Goal: Task Accomplishment & Management: Complete application form

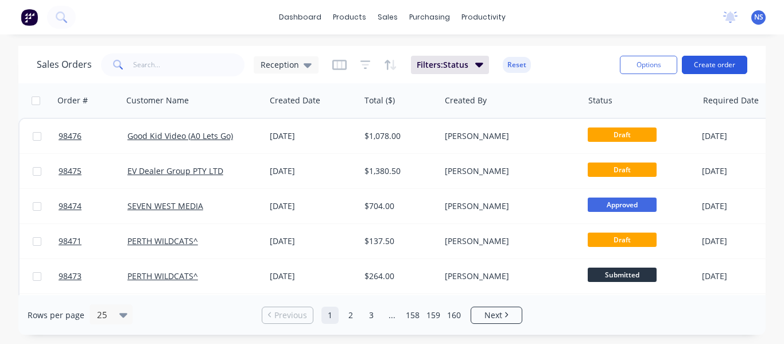
click at [707, 64] on button "Create order" at bounding box center [714, 65] width 65 height 18
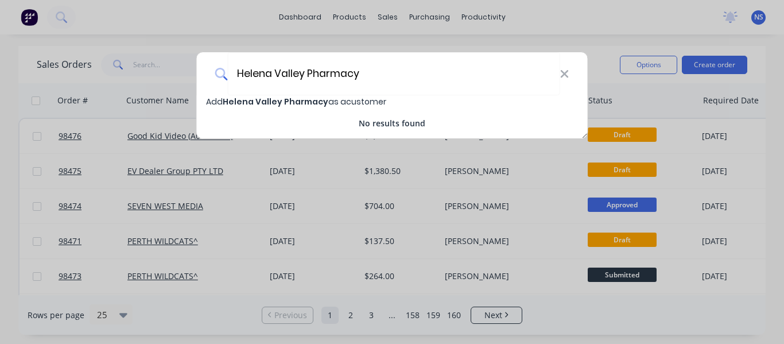
type input "Helena Valley Pharmacy"
click at [285, 96] on span "Helena Valley Pharmacy" at bounding box center [276, 101] width 106 height 11
select select "AU"
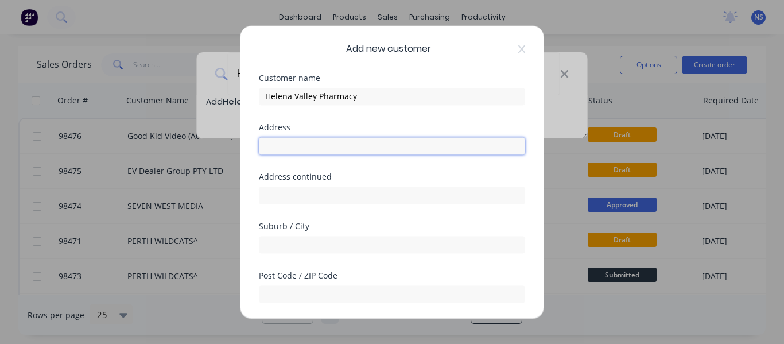
click at [284, 144] on input "text" at bounding box center [392, 145] width 266 height 17
type input "2/160 Scott Street"
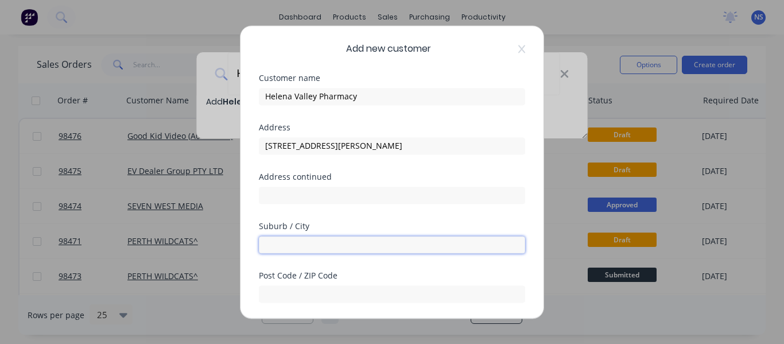
click at [303, 248] on input "text" at bounding box center [392, 244] width 266 height 17
type input "Helena Valley"
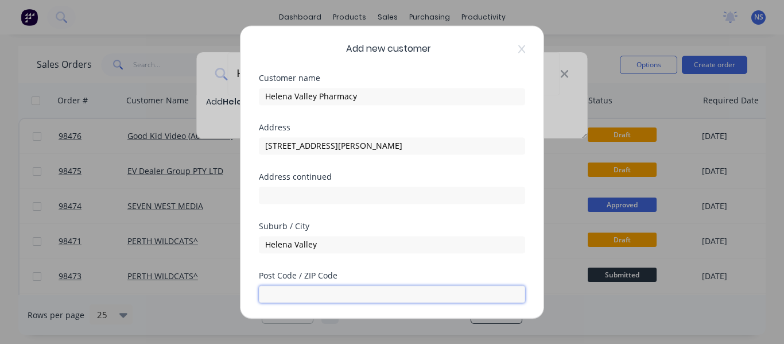
click at [338, 289] on input "text" at bounding box center [392, 293] width 266 height 17
type input "6056"
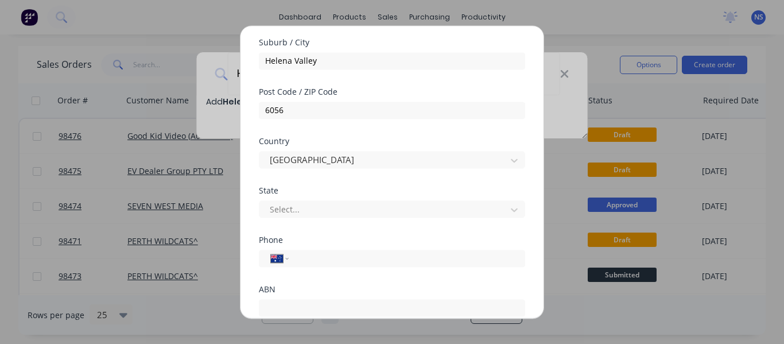
scroll to position [268, 0]
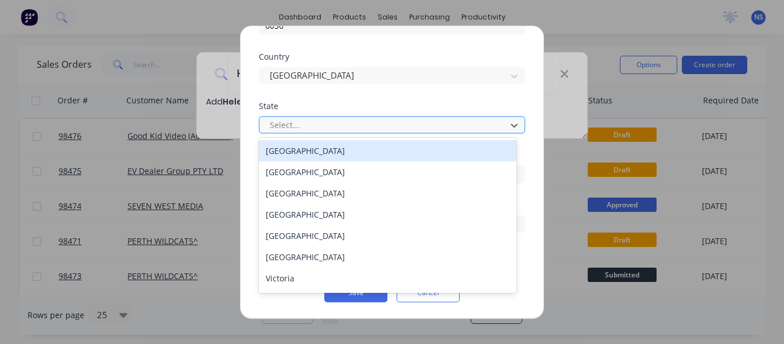
click at [394, 130] on div at bounding box center [385, 125] width 232 height 14
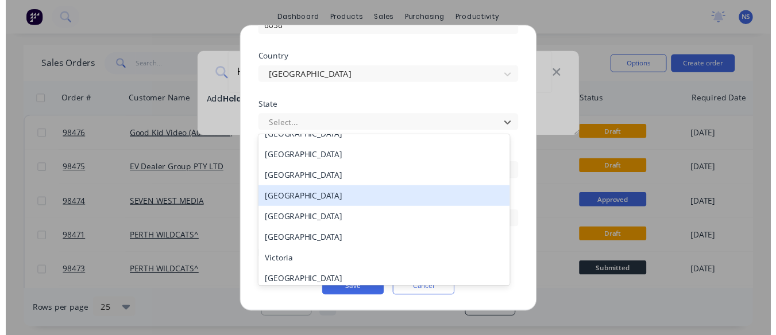
scroll to position [20, 0]
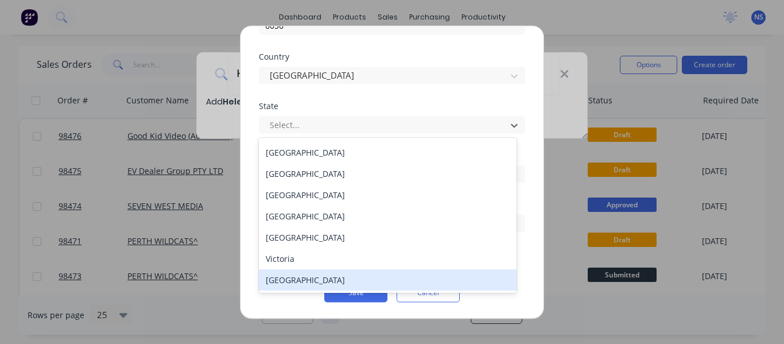
click at [475, 277] on div "Western Australia" at bounding box center [388, 279] width 258 height 21
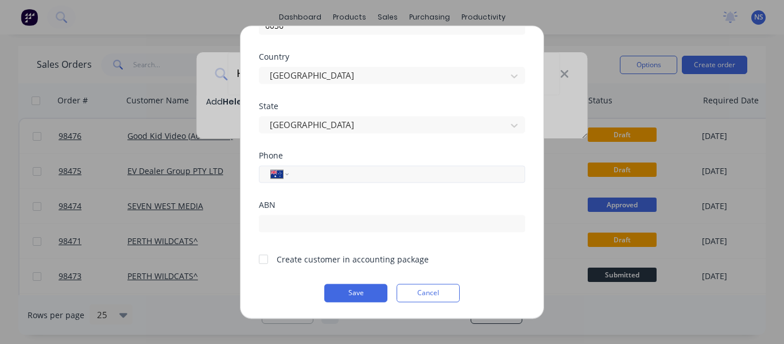
click at [334, 177] on input "tel" at bounding box center [405, 173] width 216 height 13
click at [316, 175] on input "92551474" at bounding box center [405, 173] width 216 height 13
click at [297, 175] on input "92551474" at bounding box center [405, 173] width 216 height 13
type input "(08) 9255 1474"
click at [262, 258] on div at bounding box center [263, 258] width 23 height 23
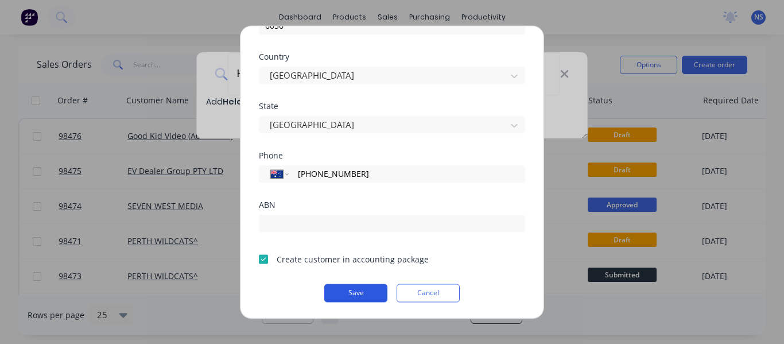
click at [355, 291] on button "Save" at bounding box center [355, 293] width 63 height 18
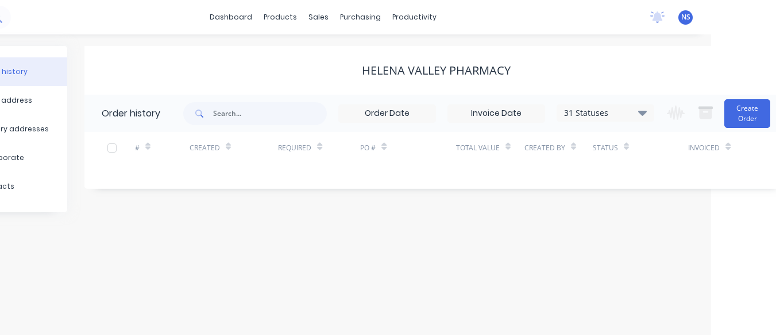
scroll to position [0, 72]
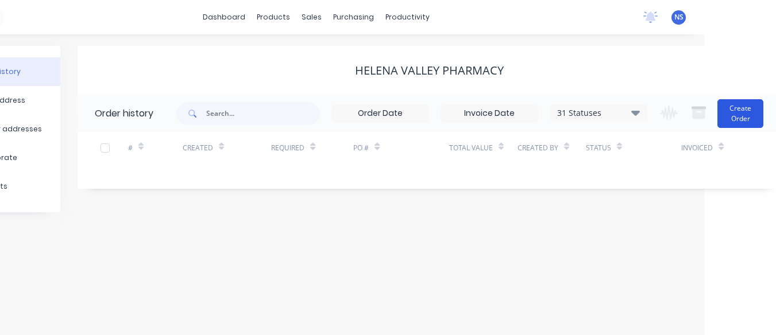
click at [726, 125] on button "Create Order" at bounding box center [740, 113] width 46 height 29
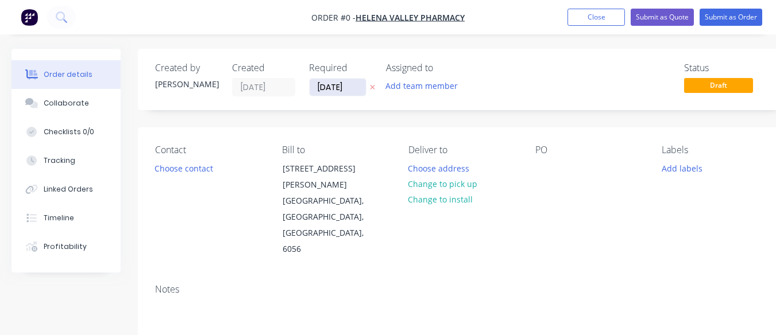
click at [334, 90] on input "08/09/25" at bounding box center [337, 87] width 56 height 17
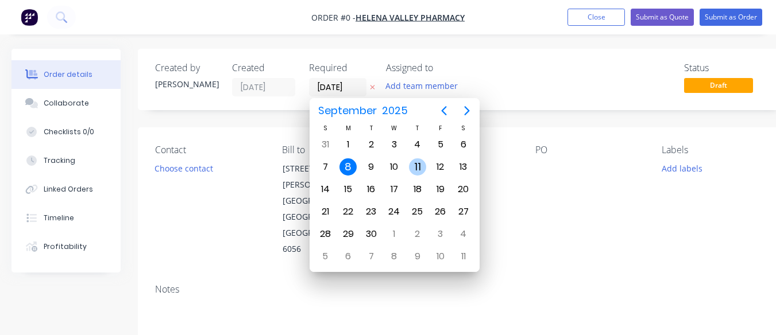
click at [419, 167] on div "11" at bounding box center [417, 166] width 17 height 17
type input "11/09/25"
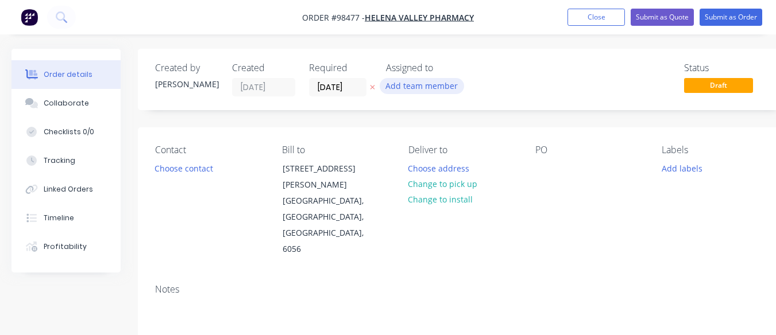
click at [416, 84] on button "Add team member" at bounding box center [422, 86] width 84 height 16
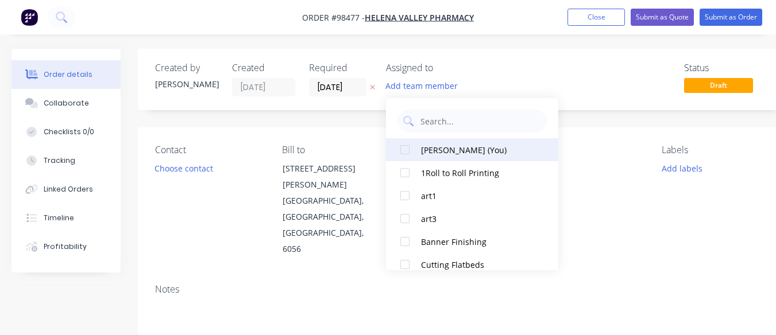
click at [404, 149] on div at bounding box center [404, 149] width 23 height 23
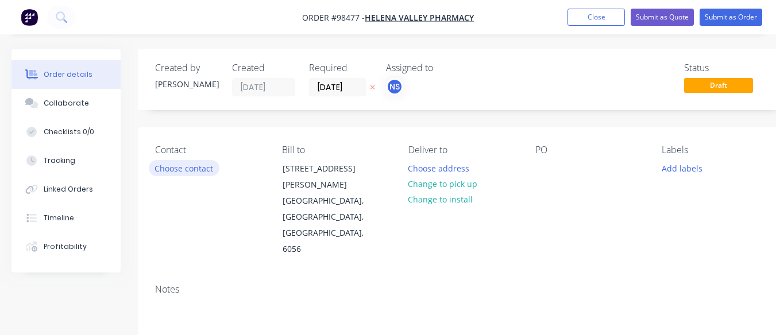
click at [194, 169] on button "Choose contact" at bounding box center [184, 168] width 71 height 16
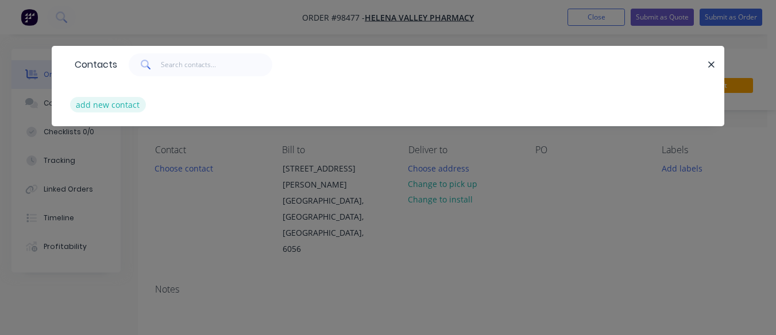
click at [125, 107] on button "add new contact" at bounding box center [108, 105] width 76 height 16
select select "AU"
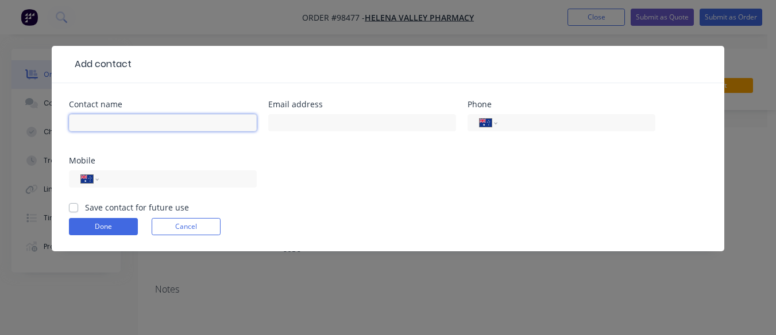
click at [108, 119] on input "text" at bounding box center [163, 122] width 188 height 17
type input "Hilton Tucker"
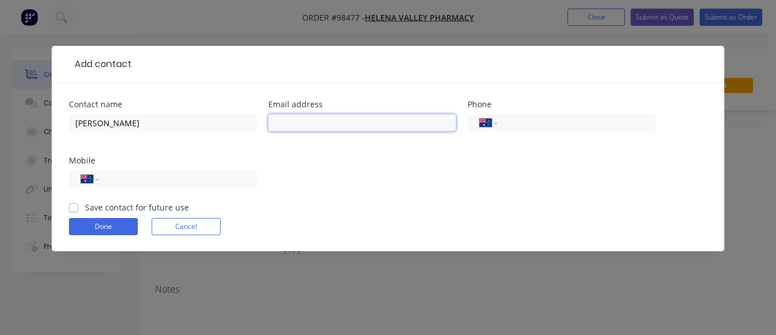
click at [281, 122] on input "text" at bounding box center [362, 122] width 188 height 17
type input "hvpdispensary@hotmail.com"
click at [518, 124] on input "tel" at bounding box center [574, 123] width 138 height 13
type input "(08) 9255 1474"
click at [85, 206] on label "Save contact for future use" at bounding box center [137, 208] width 104 height 12
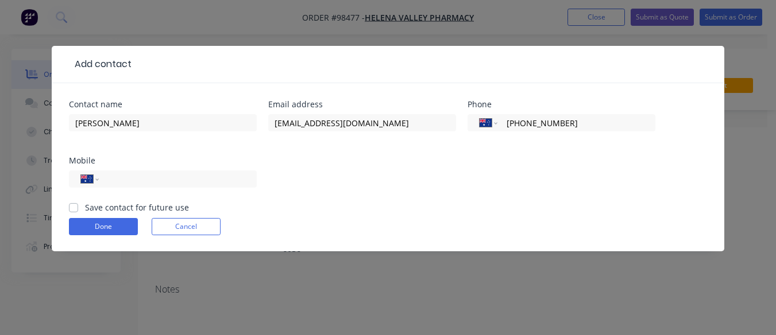
click at [73, 206] on input "Save contact for future use" at bounding box center [73, 207] width 9 height 11
checkbox input "true"
click at [101, 227] on button "Done" at bounding box center [103, 226] width 69 height 17
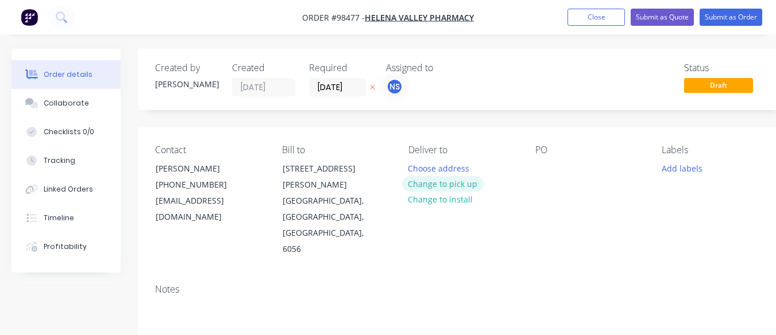
click at [447, 181] on button "Change to pick up" at bounding box center [443, 184] width 82 height 16
click at [424, 163] on div at bounding box center [417, 168] width 18 height 17
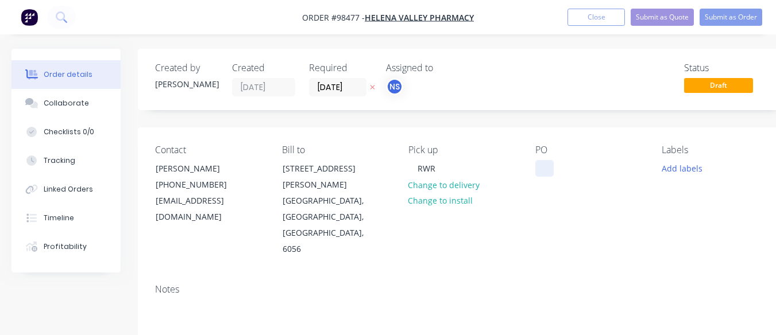
click at [540, 167] on div at bounding box center [544, 168] width 18 height 17
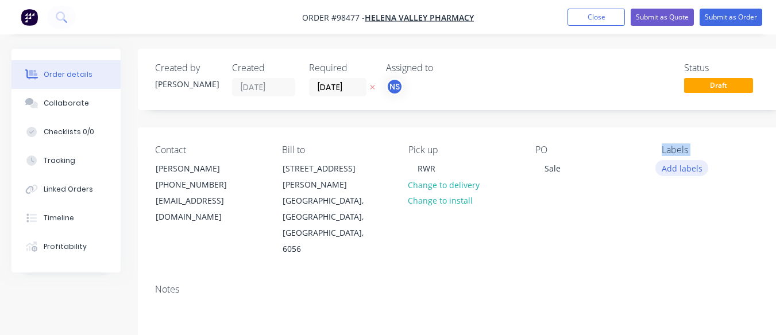
drag, startPoint x: 636, startPoint y: 185, endPoint x: 677, endPoint y: 168, distance: 45.0
click at [677, 168] on div "Contact Hilton Tucker (08) 9255 1474 hvpdispensary@hotmail.com Bill to 2/160 Sc…" at bounding box center [462, 201] width 649 height 148
click at [677, 168] on button "Add labels" at bounding box center [681, 168] width 53 height 16
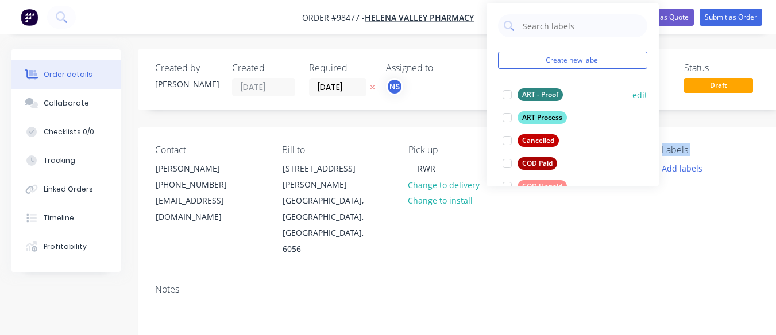
click at [507, 94] on div at bounding box center [507, 94] width 23 height 23
